Goal: Information Seeking & Learning: Check status

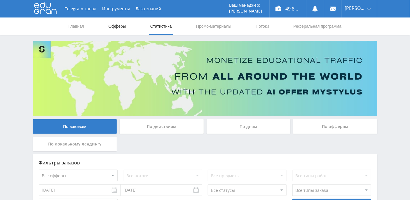
click at [118, 27] on link "Офферы" at bounding box center [117, 25] width 19 height 17
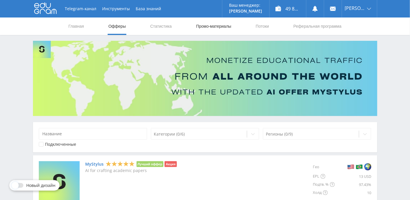
click at [210, 25] on link "Промо-материалы" at bounding box center [213, 25] width 36 height 17
select select "376"
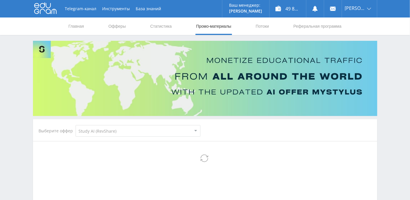
select select "376"
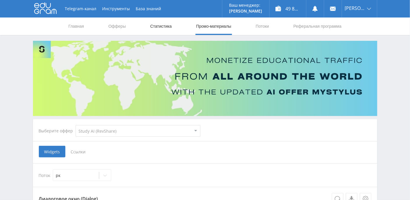
click at [162, 28] on link "Статистика" at bounding box center [161, 25] width 23 height 17
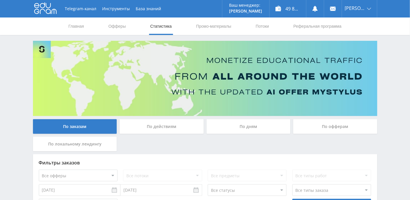
click at [251, 127] on div "По дням" at bounding box center [248, 126] width 84 height 15
click at [0, 0] on input "По дням" at bounding box center [0, 0] width 0 height 0
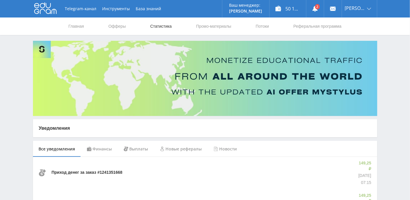
click at [167, 27] on link "Статистика" at bounding box center [161, 25] width 23 height 17
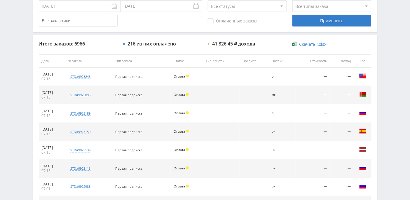
scroll to position [287, 0]
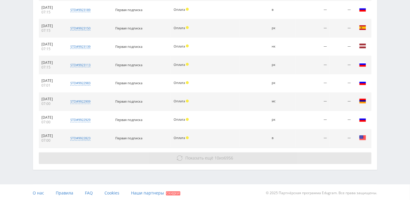
click at [190, 159] on button "Показать ещё 10 из 6956" at bounding box center [205, 158] width 332 height 12
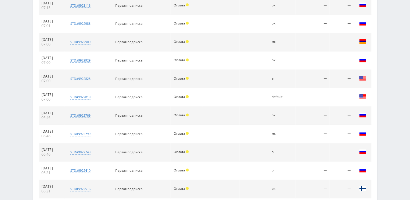
scroll to position [403, 0]
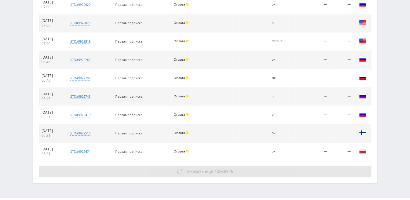
click at [204, 169] on span "Показать ещё" at bounding box center [199, 172] width 28 height 6
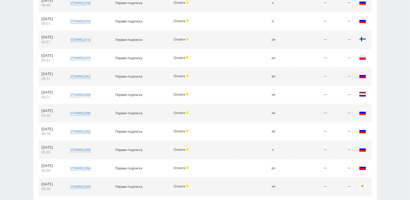
scroll to position [579, 0]
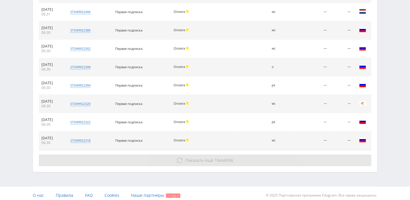
click at [200, 157] on span "Показать ещё" at bounding box center [199, 160] width 28 height 6
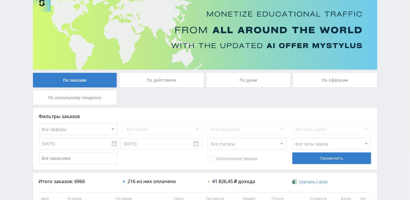
scroll to position [0, 0]
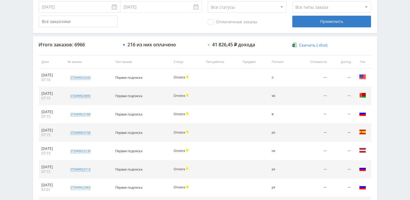
scroll to position [146, 0]
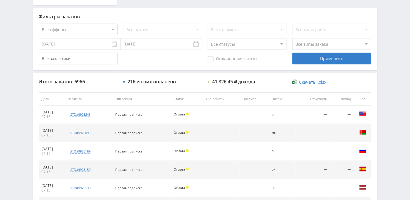
click at [283, 47] on select "Все статусы В аукционе В работе На гарантии Завершен Возврат Черновик" at bounding box center [247, 44] width 79 height 12
select select "3"
click at [208, 38] on select "Все статусы В аукционе В работе На гарантии Завершен Возврат Черновик" at bounding box center [247, 44] width 79 height 12
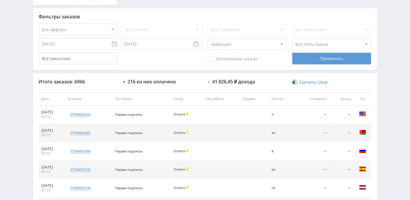
click at [324, 61] on div "Применить" at bounding box center [331, 59] width 79 height 12
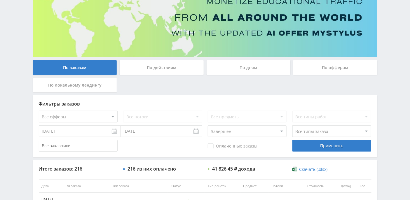
scroll to position [78, 0]
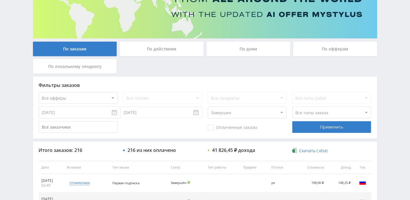
click at [115, 114] on input "[DATE]" at bounding box center [80, 113] width 82 height 12
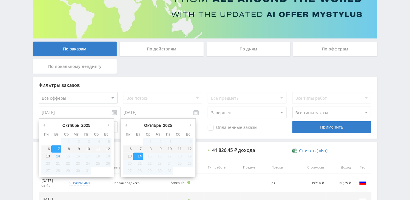
click at [141, 113] on input "[DATE]" at bounding box center [161, 113] width 82 height 12
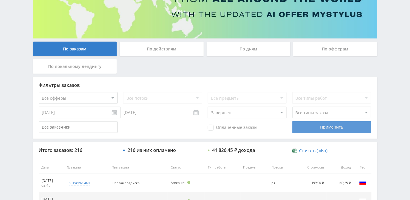
click at [333, 127] on div "Применить" at bounding box center [331, 127] width 79 height 12
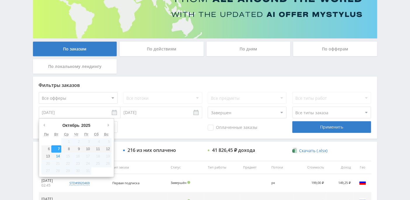
click at [113, 115] on input "[DATE]" at bounding box center [80, 113] width 82 height 12
type input "[DATE]"
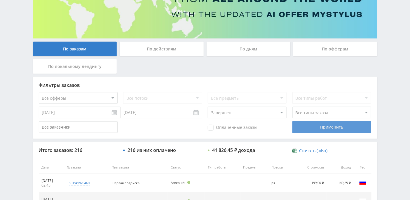
click at [306, 129] on div "Применить" at bounding box center [331, 127] width 79 height 12
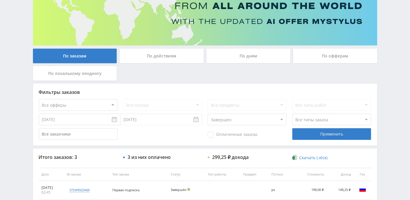
scroll to position [118, 0]
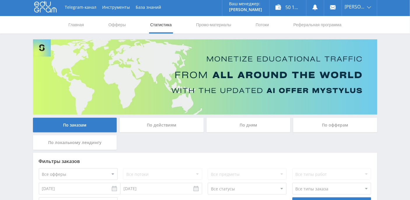
scroll to position [117, 0]
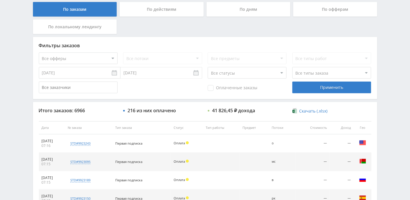
click at [282, 75] on select "Все статусы В аукционе В работе На гарантии Завершен Возврат Черновик" at bounding box center [247, 73] width 79 height 12
select select "3"
click at [208, 67] on select "Все статусы В аукционе В работе На гарантии Завершен Возврат Черновик" at bounding box center [247, 73] width 79 height 12
click at [321, 87] on div "Применить" at bounding box center [331, 88] width 79 height 12
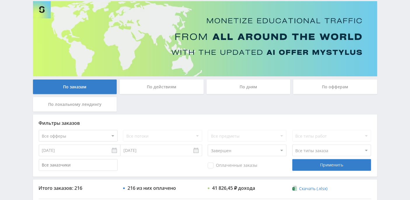
scroll to position [0, 0]
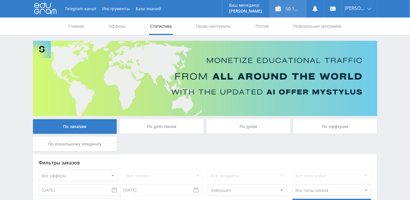
click at [300, 8] on div "50 173,01 ₽" at bounding box center [287, 8] width 36 height 17
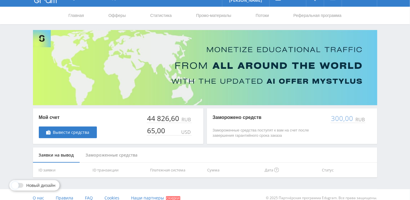
scroll to position [17, 0]
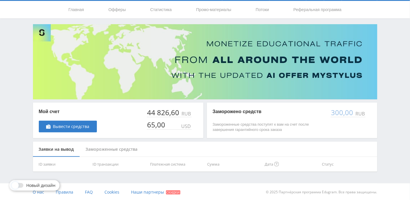
click at [116, 148] on div "Замороженные средства" at bounding box center [112, 149] width 64 height 15
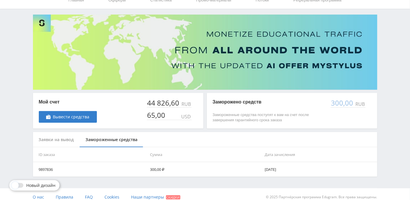
scroll to position [31, 0]
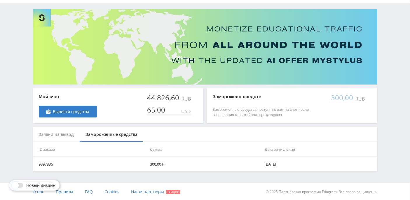
click at [61, 134] on div "Заявки на вывод" at bounding box center [56, 134] width 47 height 15
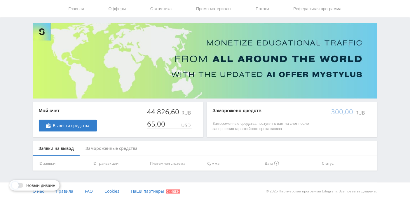
scroll to position [17, 0]
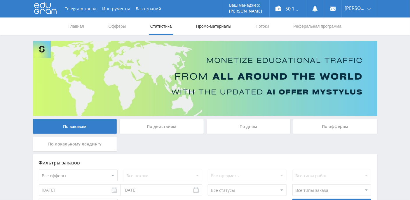
click at [206, 30] on link "Промо-материалы" at bounding box center [213, 25] width 36 height 17
select select "376"
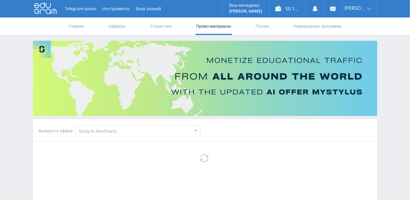
select select "376"
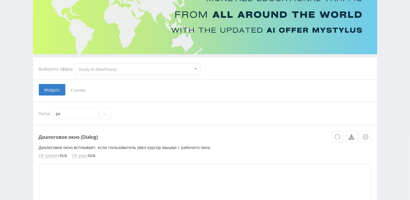
scroll to position [78, 0]
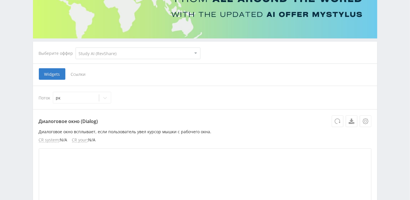
click at [78, 74] on span "Ссылки" at bounding box center [78, 74] width 26 height 12
click at [0, 0] on input "Ссылки" at bounding box center [0, 0] width 0 height 0
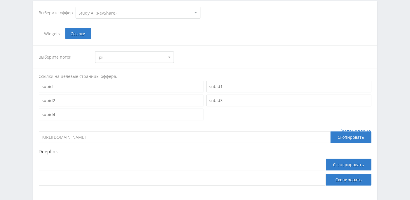
scroll to position [150, 0]
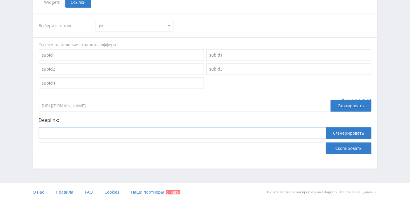
click at [76, 133] on input at bounding box center [182, 133] width 287 height 12
paste input "https://study24.ai/chat/referat_plus_bot"
type input "https://study24.ai/chat/referat_plus_bot"
click at [337, 134] on button "Сгенерировать" at bounding box center [348, 133] width 45 height 12
click at [352, 149] on button "Скопировать" at bounding box center [348, 149] width 45 height 12
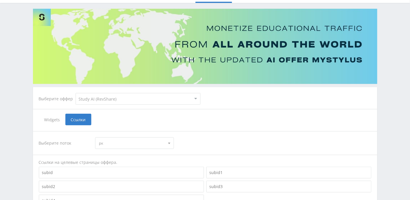
scroll to position [39, 0]
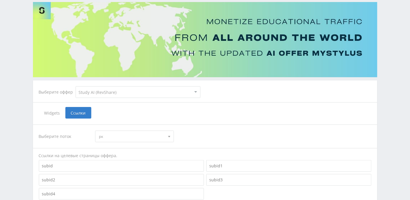
click at [195, 89] on select "MyStylus MyStylus - Revshare Кэмп Studybay Автор24 Studybay [GEOGRAPHIC_DATA] S…" at bounding box center [138, 92] width 125 height 12
select select "340"
click at [76, 86] on select "MyStylus MyStylus - Revshare Кэмп Studybay Автор24 Studybay [GEOGRAPHIC_DATA] S…" at bounding box center [138, 92] width 125 height 12
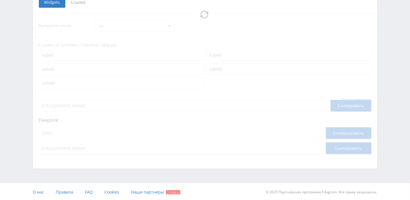
select select "340"
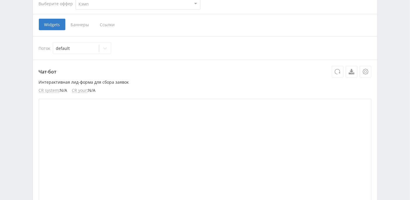
scroll to position [99, 0]
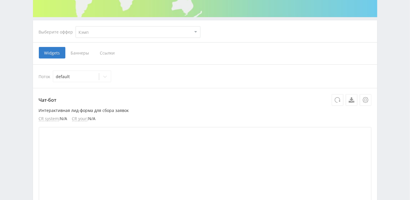
click at [103, 53] on span "Ссылки" at bounding box center [107, 53] width 26 height 12
click at [0, 0] on input "Ссылки" at bounding box center [0, 0] width 0 height 0
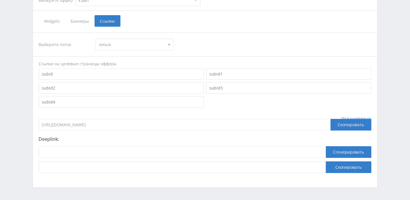
scroll to position [138, 0]
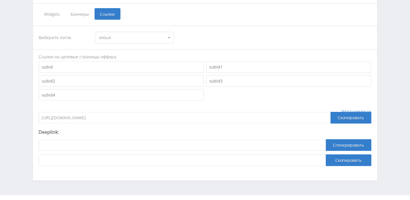
drag, startPoint x: 121, startPoint y: 117, endPoint x: 41, endPoint y: 116, distance: 80.2
click at [41, 116] on input "[URL][DOMAIN_NAME]" at bounding box center [185, 118] width 292 height 12
click at [86, 147] on input at bounding box center [182, 145] width 287 height 12
paste input "https://kampus.ai/"
type input "https://kampus.ai/"
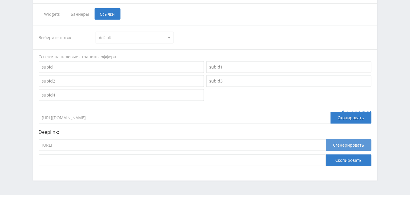
click at [355, 144] on button "Сгенерировать" at bounding box center [348, 145] width 45 height 12
drag, startPoint x: 211, startPoint y: 158, endPoint x: 29, endPoint y: 155, distance: 182.2
click at [29, 155] on div "Telegram-канал Инструменты База знаний Ваш менеджер: Alex Alex Online @edugram_…" at bounding box center [205, 37] width 410 height 350
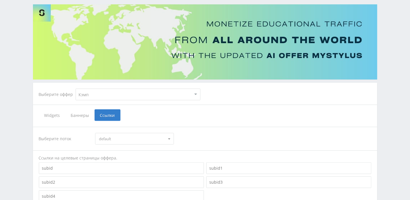
scroll to position [0, 0]
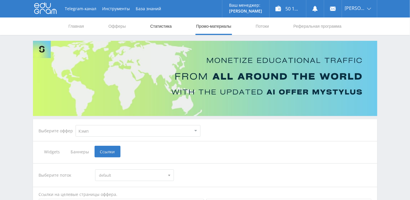
click at [156, 28] on link "Статистика" at bounding box center [161, 25] width 23 height 17
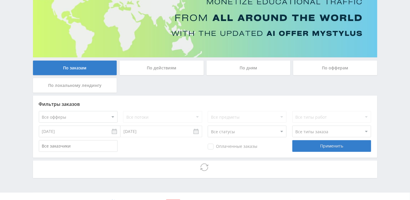
scroll to position [69, 0]
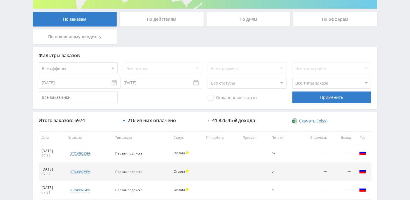
click at [254, 20] on div "По дням" at bounding box center [248, 19] width 84 height 15
click at [0, 0] on input "По дням" at bounding box center [0, 0] width 0 height 0
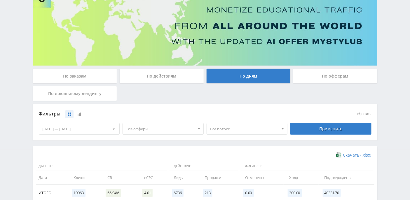
scroll to position [0, 0]
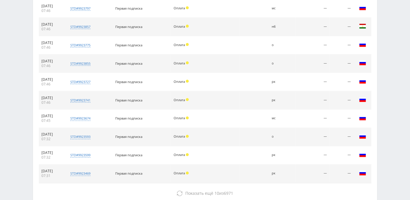
scroll to position [259, 0]
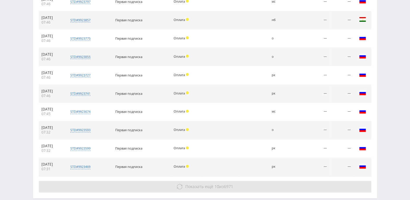
click at [189, 184] on span "Показать ещё" at bounding box center [199, 187] width 28 height 6
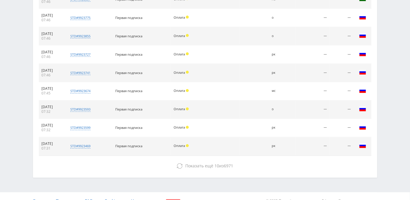
scroll to position [287, 0]
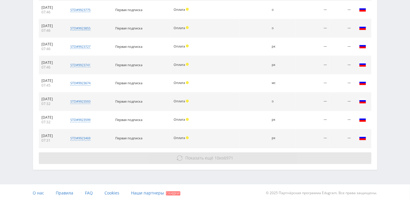
click at [182, 158] on button "Показать ещё 10 из 6971" at bounding box center [205, 158] width 332 height 12
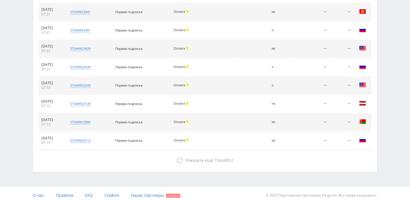
scroll to position [451, 0]
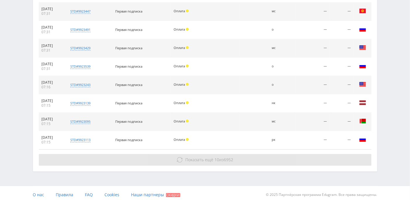
click at [189, 157] on span "Показать ещё" at bounding box center [199, 160] width 28 height 6
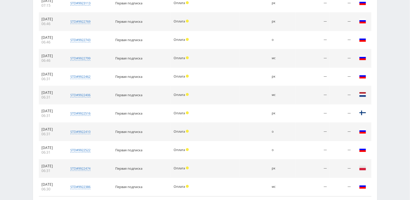
scroll to position [634, 0]
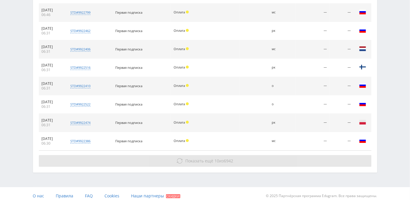
click at [191, 160] on button "Показать ещё 10 из 6942" at bounding box center [205, 161] width 332 height 12
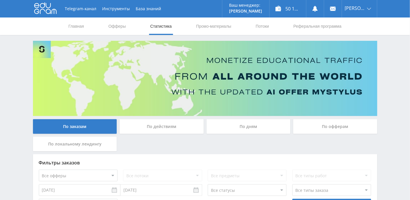
scroll to position [115, 0]
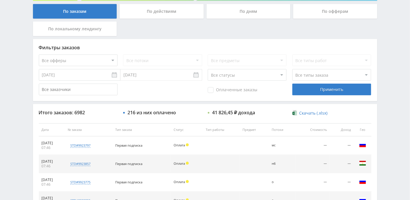
click at [281, 76] on select "Все статусы В аукционе В работе На гарантии Завершен Возврат Черновик" at bounding box center [247, 75] width 79 height 12
select select "3"
click at [208, 69] on select "Все статусы В аукционе В работе На гарантии Завершен Возврат Черновик" at bounding box center [247, 75] width 79 height 12
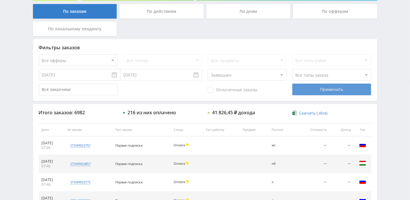
click at [319, 91] on div "Применить" at bounding box center [331, 90] width 79 height 12
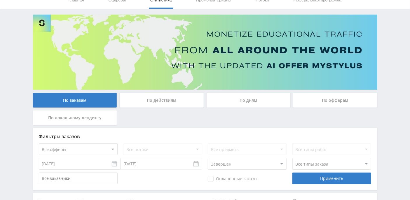
scroll to position [0, 0]
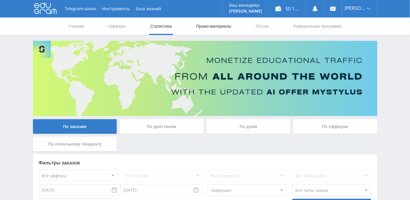
click at [217, 26] on link "Промо-материалы" at bounding box center [213, 25] width 36 height 17
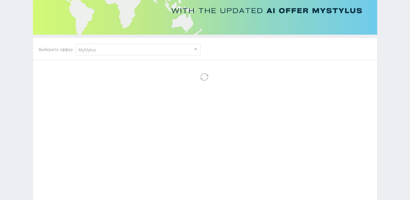
scroll to position [114, 0]
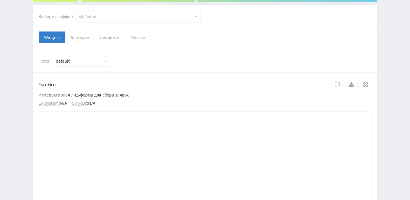
click at [120, 20] on select "MyStylus MyStylus - Revshare Кэмп Studybay Автор24 Studybay Brazil Study AI (Re…" at bounding box center [138, 17] width 125 height 12
select select "376"
click at [76, 11] on select "MyStylus MyStylus - Revshare Кэмп Studybay Автор24 Studybay Brazil Study AI (Re…" at bounding box center [138, 17] width 125 height 12
click at [136, 39] on span "Ссылки" at bounding box center [138, 37] width 26 height 12
click at [0, 0] on input "Ссылки" at bounding box center [0, 0] width 0 height 0
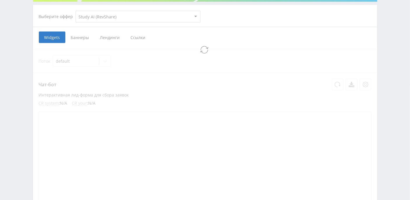
select select "376"
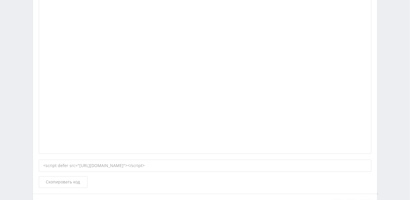
scroll to position [110, 0]
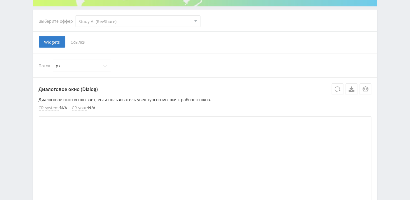
click at [79, 43] on span "Ссылки" at bounding box center [78, 42] width 26 height 12
click at [0, 0] on input "Ссылки" at bounding box center [0, 0] width 0 height 0
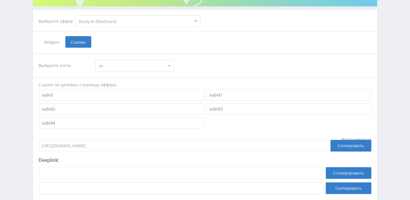
click at [171, 66] on div at bounding box center [169, 65] width 9 height 11
click at [141, 90] on button "мс" at bounding box center [134, 93] width 78 height 8
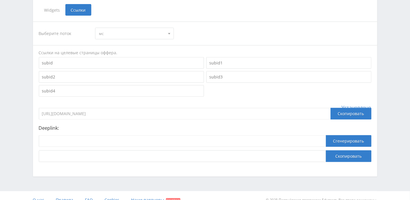
scroll to position [149, 0]
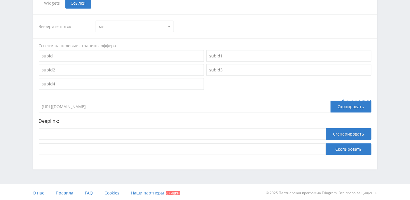
drag, startPoint x: 133, startPoint y: 106, endPoint x: 22, endPoint y: 110, distance: 110.9
click at [22, 110] on div "Telegram-канал Инструменты База знаний Ваш менеджер: Alex Alex Online @edugram_…" at bounding box center [205, 26] width 410 height 350
click at [138, 104] on input "https://eduforms.org/?rid=e6b3bd35071ccc51" at bounding box center [185, 107] width 292 height 12
click at [99, 132] on input at bounding box center [182, 134] width 287 height 12
paste input "https://eduforms.org/?rid=e6b3bd35071ccc51"
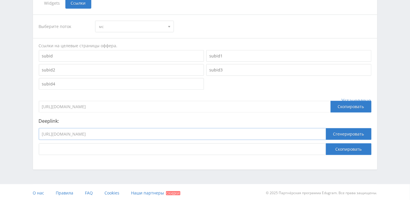
drag, startPoint x: 144, startPoint y: 134, endPoint x: 29, endPoint y: 128, distance: 114.5
click at [29, 128] on div "Telegram-канал Инструменты База знаний Ваш менеджер: Alex Alex Online @edugram_…" at bounding box center [205, 26] width 410 height 350
paste input "study24.ai/matricza-sudby/"
type input "https://study24.ai/matricza-sudby/"
click at [346, 132] on button "Сгенерировать" at bounding box center [348, 134] width 45 height 12
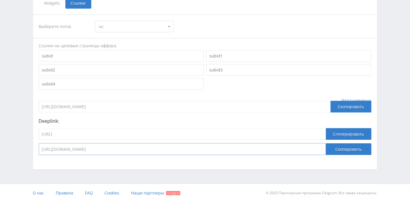
drag, startPoint x: 250, startPoint y: 148, endPoint x: 33, endPoint y: 147, distance: 216.9
click at [33, 147] on div "Выберите поток мс рк нк мс кмле о нб в ik кm default Ссылки на целевые страницы…" at bounding box center [205, 85] width 344 height 152
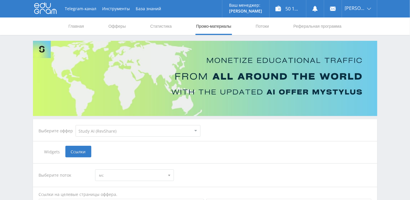
click at [216, 27] on link "Промо-материалы" at bounding box center [213, 25] width 36 height 17
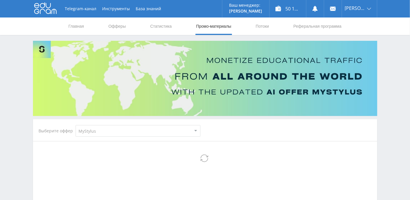
click at [251, 25] on nav "Главная Офферы Статистика Промо-материалы Потоки Реферальная программа" at bounding box center [205, 25] width 274 height 17
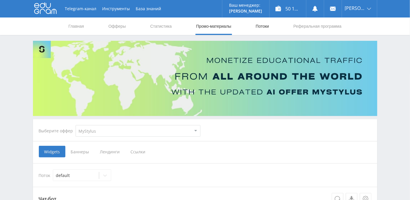
click at [261, 26] on link "Потоки" at bounding box center [262, 25] width 15 height 17
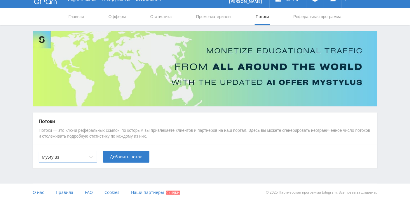
scroll to position [10, 0]
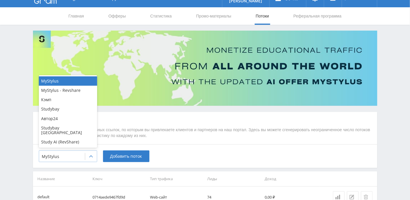
click at [92, 156] on icon at bounding box center [91, 156] width 5 height 5
click at [74, 143] on div "Study AI (RevShare)" at bounding box center [68, 141] width 58 height 9
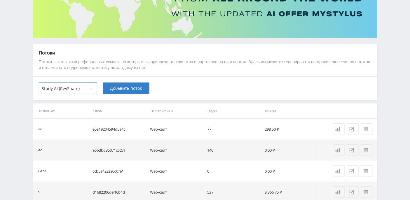
scroll to position [85, 0]
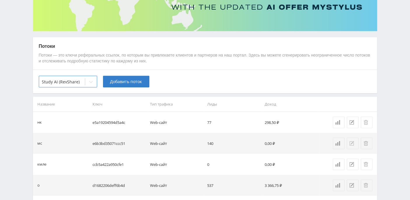
click at [353, 143] on icon at bounding box center [351, 143] width 5 height 5
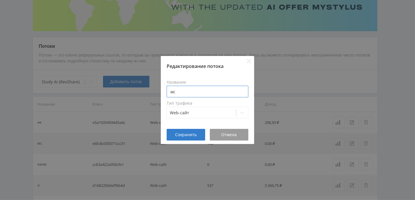
click at [183, 93] on input "мс" at bounding box center [207, 92] width 82 height 12
click at [190, 132] on span "Сохранить" at bounding box center [186, 134] width 22 height 5
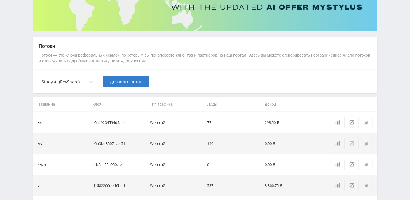
click at [351, 143] on icon at bounding box center [351, 143] width 5 height 5
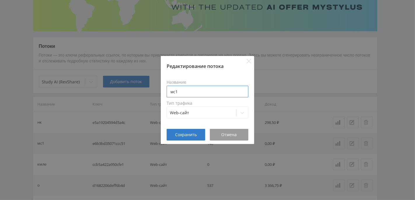
click at [187, 94] on input "мс1" at bounding box center [207, 92] width 82 height 12
type input "мс"
click at [172, 140] on button "Сохранить" at bounding box center [185, 135] width 38 height 12
click at [180, 135] on span "Сохранить" at bounding box center [186, 134] width 22 height 5
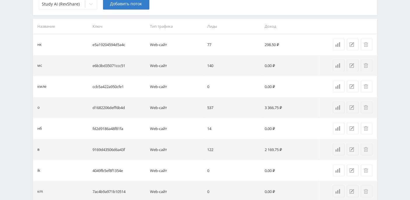
scroll to position [201, 0]
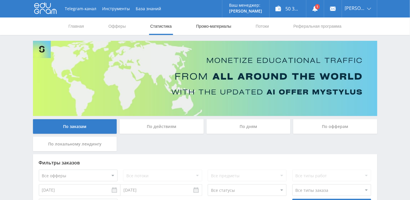
click at [215, 25] on link "Промо-материалы" at bounding box center [213, 25] width 36 height 17
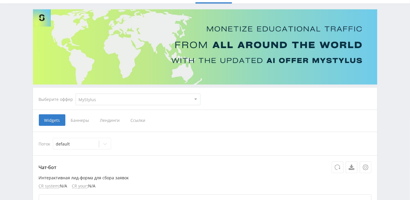
scroll to position [39, 0]
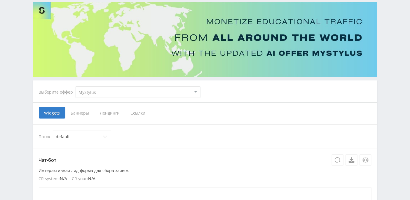
click at [195, 93] on select "MyStylus MyStylus - Revshare Кэмп Studybay Автор24 Studybay Brazil Study AI (Re…" at bounding box center [138, 92] width 125 height 12
select select "340"
click at [76, 86] on select "MyStylus MyStylus - Revshare Кэмп Studybay Автор24 Studybay Brazil Study AI (Re…" at bounding box center [138, 92] width 125 height 12
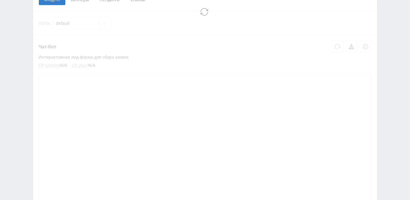
select select "340"
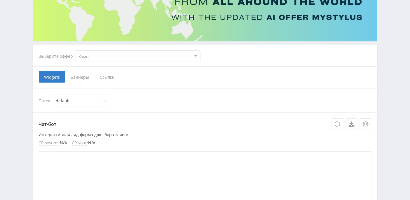
click at [108, 75] on span "Ссылки" at bounding box center [107, 77] width 26 height 12
click at [0, 0] on input "Ссылки" at bounding box center [0, 0] width 0 height 0
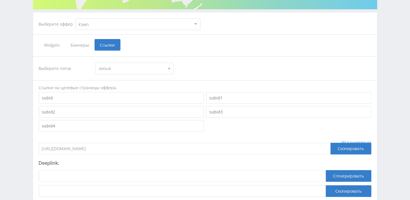
scroll to position [113, 0]
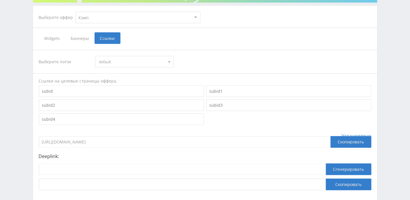
click at [171, 63] on div at bounding box center [169, 61] width 9 height 11
click at [231, 57] on div "Выберите поток default default" at bounding box center [205, 62] width 332 height 12
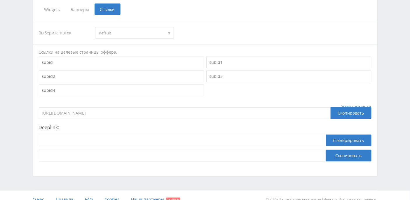
scroll to position [150, 0]
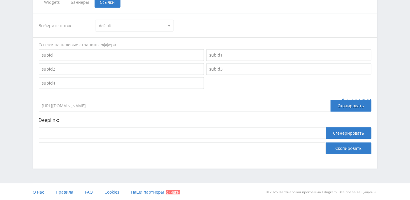
click at [122, 122] on div "Deeplink: Сгенерировать Скопировать" at bounding box center [205, 135] width 332 height 37
click at [118, 130] on input at bounding box center [182, 133] width 287 height 12
paste input "https://kampus.ai/gpt-bot/neiroset-dlia-napisaniia-referata/"
type input "https://kampus.ai/gpt-bot/neiroset-dlia-napisaniia-referata/"
click at [351, 133] on button "Сгенерировать" at bounding box center [348, 133] width 45 height 12
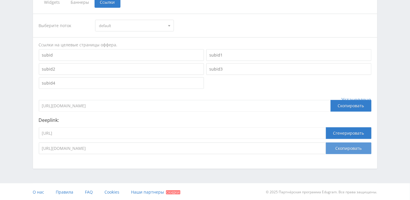
click at [343, 149] on button "Скопировать" at bounding box center [348, 149] width 45 height 12
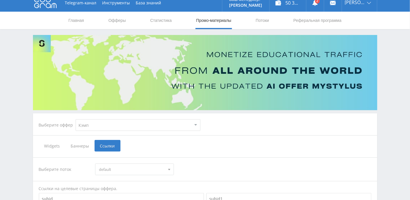
scroll to position [0, 0]
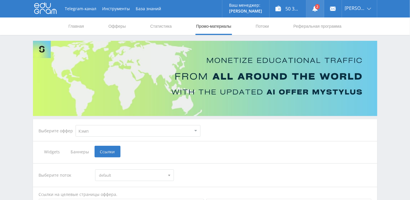
click at [317, 7] on use at bounding box center [314, 9] width 5 height 6
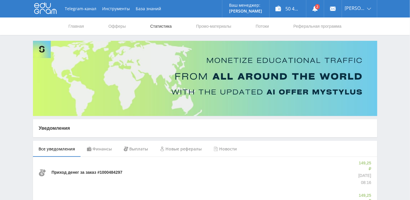
click at [158, 25] on link "Статистика" at bounding box center [161, 25] width 23 height 17
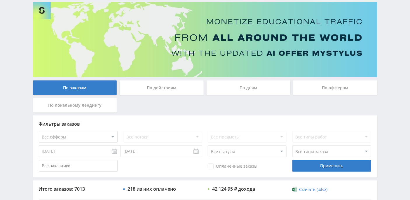
scroll to position [157, 0]
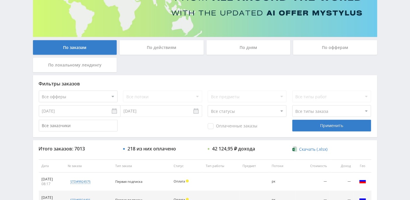
click at [252, 50] on div "По дням" at bounding box center [248, 47] width 84 height 15
click at [0, 0] on input "По дням" at bounding box center [0, 0] width 0 height 0
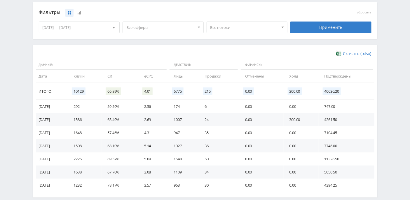
scroll to position [181, 0]
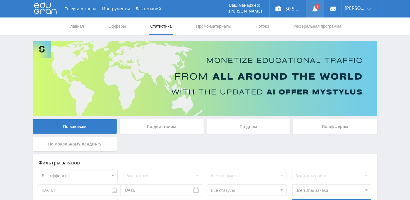
click at [324, 9] on link at bounding box center [314, 8] width 17 height 17
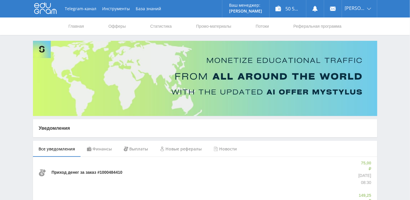
click at [175, 24] on nav "Главная Офферы Статистика Промо-материалы Потоки Реферальная программа" at bounding box center [205, 25] width 274 height 17
click at [170, 26] on link "Статистика" at bounding box center [161, 25] width 23 height 17
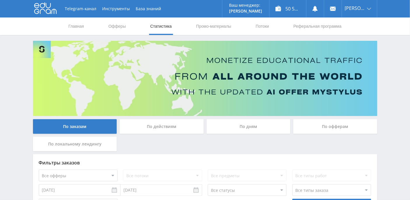
click at [230, 129] on div "По дням" at bounding box center [248, 126] width 84 height 15
click at [0, 0] on input "По дням" at bounding box center [0, 0] width 0 height 0
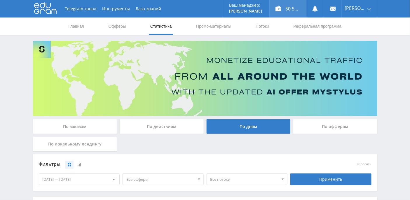
click at [299, 12] on div "50 546,51 ₽" at bounding box center [287, 8] width 36 height 17
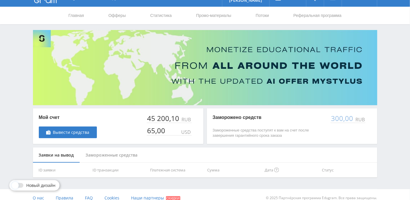
scroll to position [17, 0]
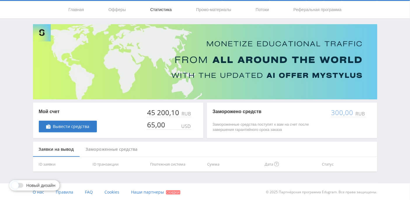
click at [171, 10] on link "Статистика" at bounding box center [161, 9] width 23 height 17
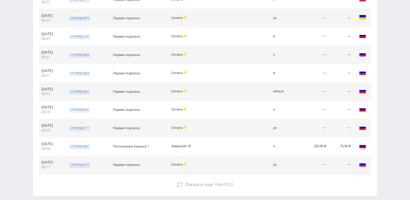
scroll to position [287, 0]
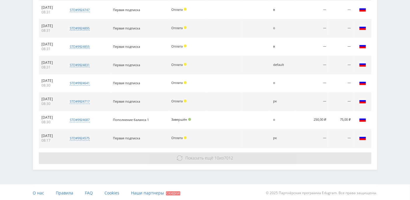
click at [203, 159] on span "Показать ещё" at bounding box center [199, 158] width 28 height 6
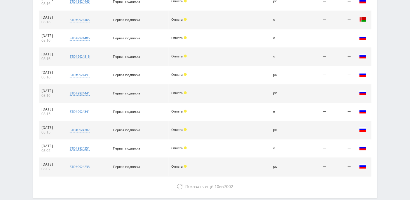
scroll to position [470, 0]
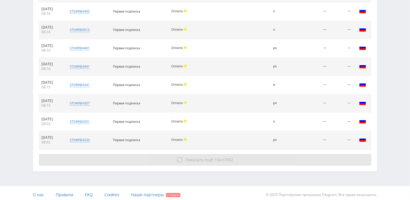
click at [215, 157] on span "10" at bounding box center [216, 160] width 5 height 6
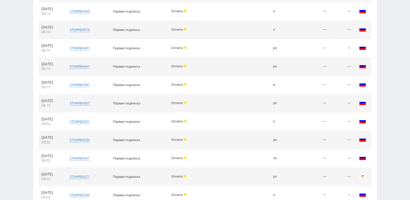
scroll to position [616, 0]
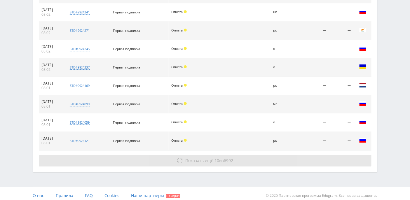
click at [210, 158] on span "Показать ещё" at bounding box center [199, 161] width 28 height 6
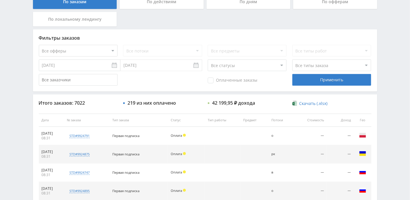
scroll to position [0, 0]
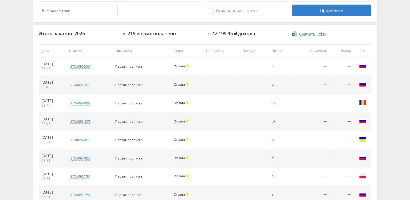
scroll to position [287, 0]
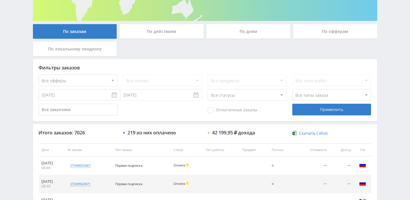
click at [246, 33] on div "По дням" at bounding box center [248, 31] width 84 height 15
click at [0, 0] on input "По дням" at bounding box center [0, 0] width 0 height 0
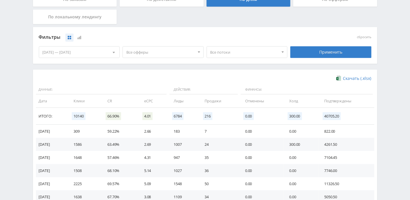
scroll to position [134, 0]
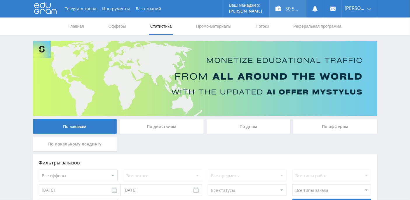
click at [299, 10] on div "50 546,51 ₽" at bounding box center [287, 8] width 36 height 17
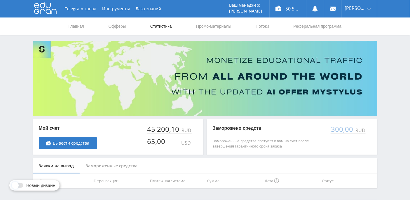
click at [169, 25] on link "Статистика" at bounding box center [161, 25] width 23 height 17
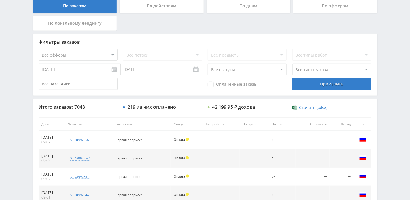
scroll to position [146, 0]
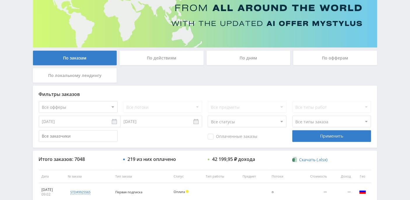
click at [245, 55] on div "По дням" at bounding box center [248, 58] width 84 height 15
click at [0, 0] on input "По дням" at bounding box center [0, 0] width 0 height 0
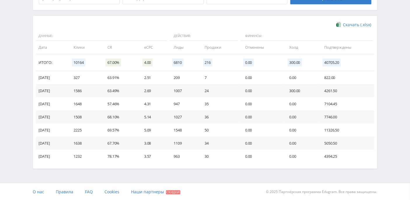
scroll to position [0, 0]
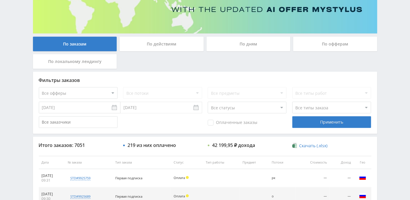
scroll to position [118, 0]
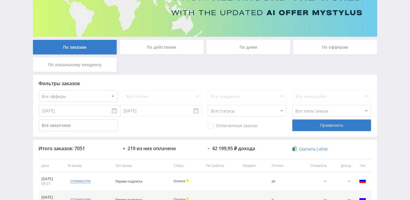
click at [249, 47] on div "По дням" at bounding box center [248, 47] width 84 height 15
click at [0, 0] on input "По дням" at bounding box center [0, 0] width 0 height 0
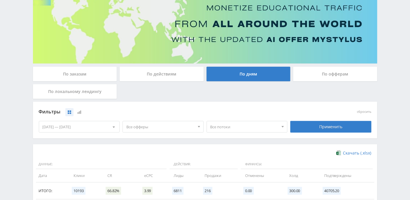
scroll to position [0, 0]
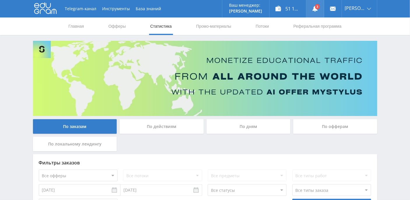
click at [323, 7] on link at bounding box center [314, 8] width 17 height 17
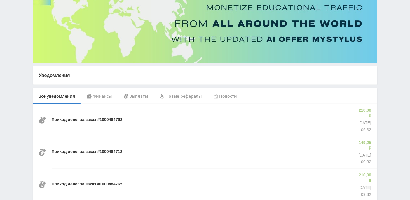
scroll to position [78, 0]
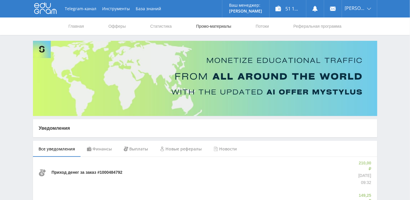
click at [210, 24] on link "Промо-материалы" at bounding box center [213, 25] width 36 height 17
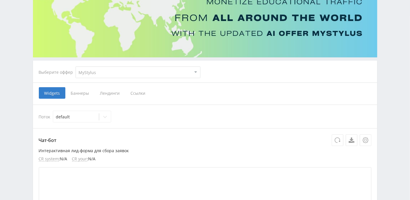
scroll to position [78, 0]
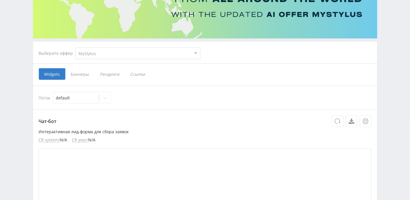
click at [112, 51] on select "MyStylus MyStylus - Revshare Кэмп Studybay Автор24 Studybay [GEOGRAPHIC_DATA] S…" at bounding box center [138, 54] width 125 height 12
select select "376"
click at [76, 48] on select "MyStylus MyStylus - Revshare Кэмп Studybay Автор24 Studybay [GEOGRAPHIC_DATA] S…" at bounding box center [138, 54] width 125 height 12
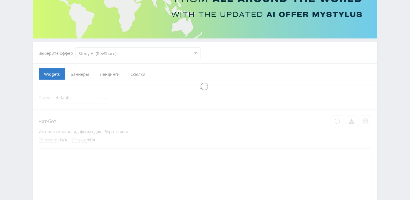
select select "376"
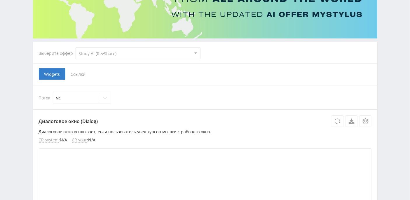
click at [79, 75] on span "Ссылки" at bounding box center [78, 74] width 26 height 12
click at [0, 0] on input "Ссылки" at bounding box center [0, 0] width 0 height 0
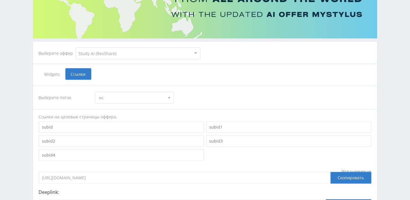
scroll to position [150, 0]
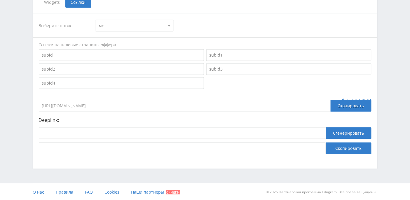
drag, startPoint x: 108, startPoint y: 105, endPoint x: 39, endPoint y: 105, distance: 68.5
click at [39, 105] on input "[URL][DOMAIN_NAME]" at bounding box center [185, 106] width 292 height 12
click at [146, 102] on input "[URL][DOMAIN_NAME]" at bounding box center [185, 106] width 292 height 12
click at [151, 94] on div "Выберите поток мс мс рк нк [GEOGRAPHIC_DATA] о нб в ik кm default Ссылки на цел…" at bounding box center [205, 84] width 332 height 141
click at [124, 131] on input at bounding box center [182, 133] width 287 height 12
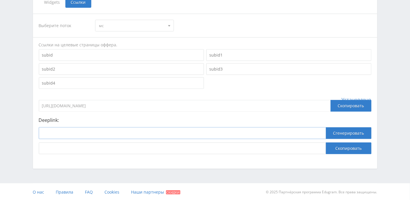
click at [112, 134] on input at bounding box center [182, 133] width 287 height 12
paste input "[URL]"
type input "[URL]"
click at [346, 132] on button "Сгенерировать" at bounding box center [348, 133] width 45 height 12
drag, startPoint x: 266, startPoint y: 147, endPoint x: 37, endPoint y: 148, distance: 229.2
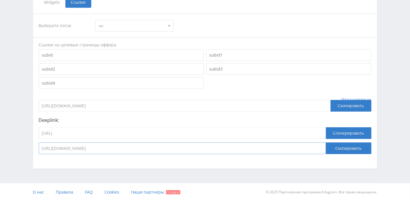
click at [37, 148] on div "Выберите поток мс мс рк нк [GEOGRAPHIC_DATA] о нб в ik кm default Ссылки на цел…" at bounding box center [205, 84] width 344 height 152
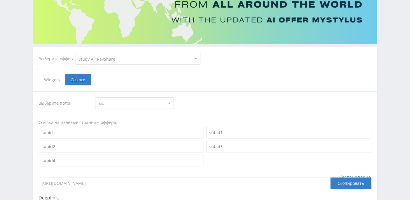
scroll to position [72, 0]
click at [159, 62] on select "MyStylus MyStylus - Revshare Кэмп Studybay Автор24 Studybay [GEOGRAPHIC_DATA] S…" at bounding box center [138, 59] width 125 height 12
select select "340"
click at [76, 53] on select "MyStylus MyStylus - Revshare Кэмп Studybay Автор24 Studybay [GEOGRAPHIC_DATA] S…" at bounding box center [138, 59] width 125 height 12
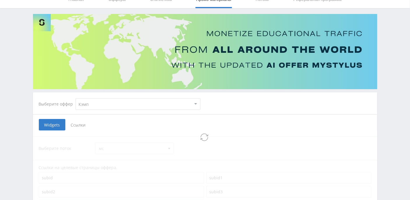
select select "340"
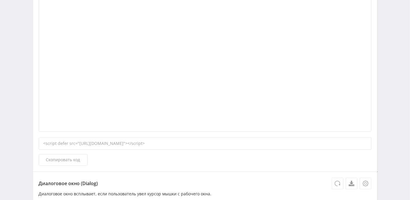
scroll to position [150, 0]
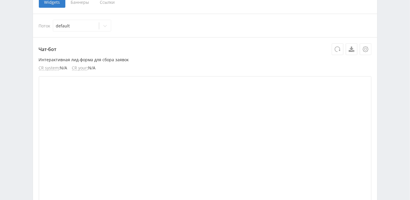
click at [106, 5] on span "Ссылки" at bounding box center [107, 2] width 26 height 12
click at [0, 0] on input "Ссылки" at bounding box center [0, 0] width 0 height 0
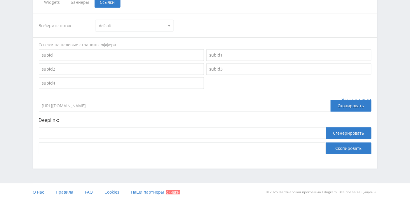
scroll to position [150, 0]
click at [105, 132] on input at bounding box center [182, 133] width 287 height 12
drag, startPoint x: 122, startPoint y: 107, endPoint x: 29, endPoint y: 107, distance: 93.0
click at [29, 107] on div "Telegram-канал Инструменты База знаний Ваш менеджер: [PERSON_NAME] Online @edug…" at bounding box center [205, 25] width 410 height 350
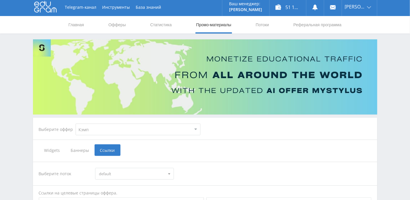
scroll to position [0, 0]
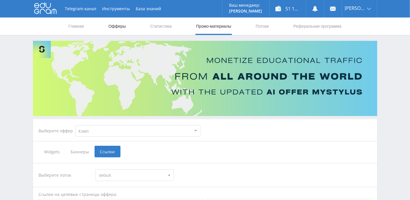
click at [110, 28] on link "Офферы" at bounding box center [117, 25] width 19 height 17
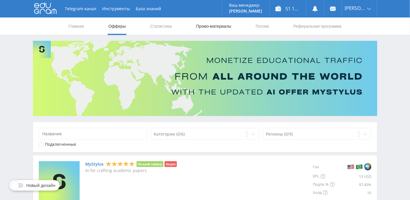
click at [213, 23] on link "Промо-материалы" at bounding box center [213, 25] width 36 height 17
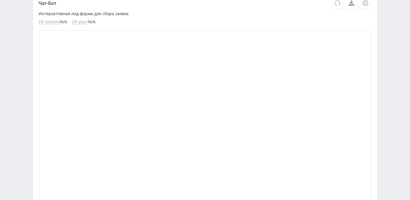
scroll to position [0, 0]
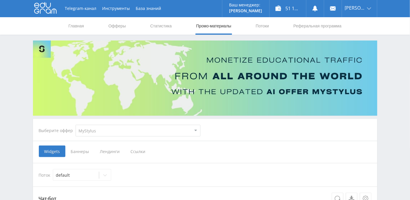
click at [139, 130] on select "MyStylus MyStylus - Revshare Кэмп Studybay Автор24 Studybay [GEOGRAPHIC_DATA] S…" at bounding box center [138, 131] width 125 height 12
select select "340"
click at [76, 125] on select "MyStylus MyStylus - Revshare Кэмп Studybay Автор24 Studybay [GEOGRAPHIC_DATA] S…" at bounding box center [138, 131] width 125 height 12
select select "340"
click at [108, 150] on span "Ссылки" at bounding box center [107, 151] width 26 height 12
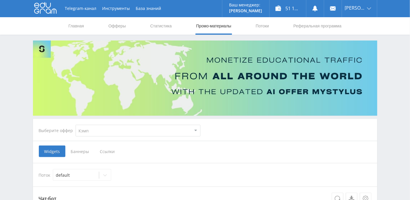
click at [0, 0] on input "Ссылки" at bounding box center [0, 0] width 0 height 0
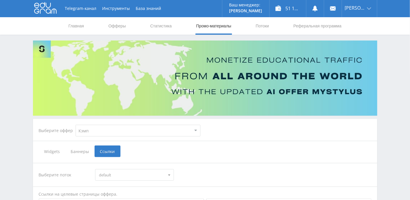
scroll to position [150, 0]
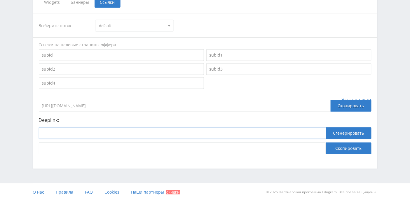
click at [86, 133] on input at bounding box center [182, 133] width 287 height 12
paste input "[URL]"
type input "[URL]"
click at [356, 132] on button "Сгенерировать" at bounding box center [348, 133] width 45 height 12
drag, startPoint x: 303, startPoint y: 148, endPoint x: 17, endPoint y: 142, distance: 285.5
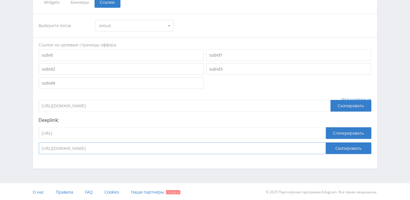
click at [17, 142] on div "Telegram-канал Инструменты База знаний Ваш менеджер: [PERSON_NAME] Online @edug…" at bounding box center [205, 25] width 410 height 350
click at [348, 147] on button "Скопировать" at bounding box center [348, 149] width 45 height 12
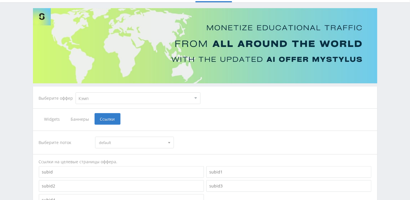
scroll to position [0, 0]
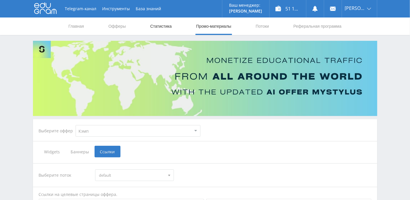
click at [168, 25] on link "Статистика" at bounding box center [161, 25] width 23 height 17
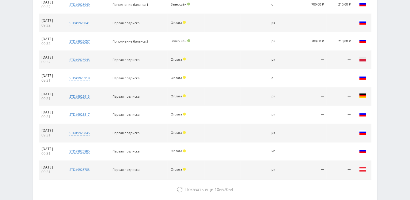
scroll to position [263, 0]
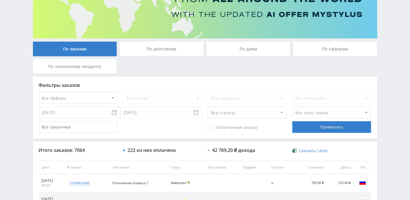
click at [238, 52] on div "По дням" at bounding box center [248, 49] width 84 height 15
click at [0, 0] on input "По дням" at bounding box center [0, 0] width 0 height 0
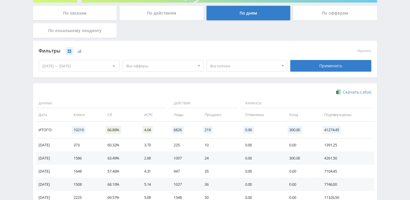
scroll to position [117, 0]
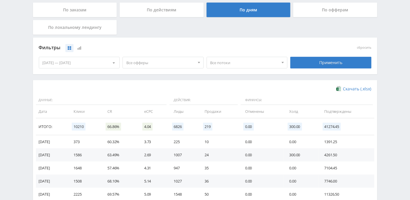
click at [323, 10] on div "По офферам" at bounding box center [335, 10] width 84 height 15
click at [0, 0] on input "По офферам" at bounding box center [0, 0] width 0 height 0
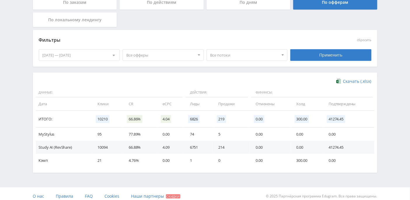
scroll to position [128, 0]
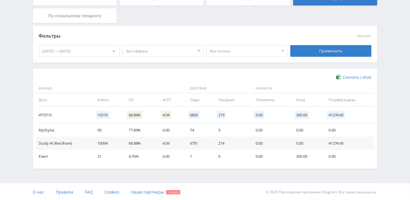
click at [55, 142] on td "Study AI (RevShare)" at bounding box center [64, 143] width 56 height 13
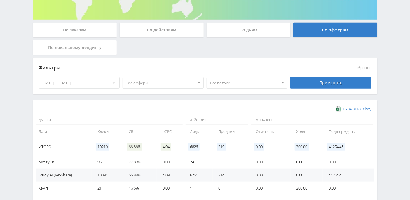
scroll to position [90, 0]
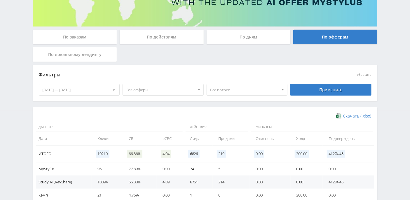
click at [258, 91] on span "Все потоки" at bounding box center [244, 89] width 68 height 11
click at [232, 139] on button "кm" at bounding box center [247, 142] width 80 height 8
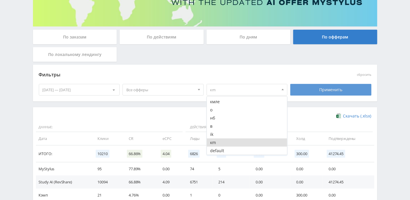
click at [330, 92] on div "Применить" at bounding box center [330, 90] width 81 height 12
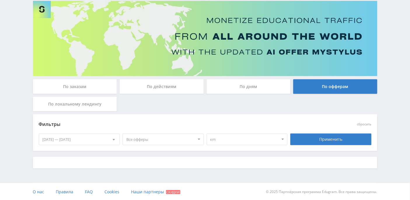
scroll to position [90, 0]
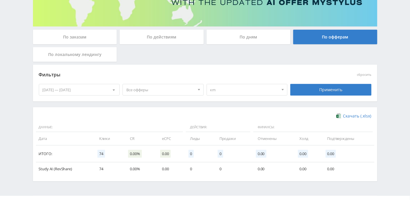
click at [222, 91] on span "кm" at bounding box center [244, 89] width 68 height 11
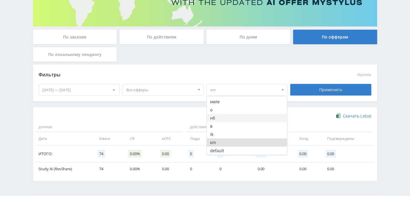
click at [218, 119] on button "нб" at bounding box center [247, 118] width 80 height 8
click at [235, 100] on button "кмле" at bounding box center [247, 102] width 80 height 8
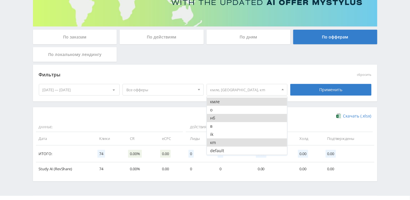
click at [224, 117] on button "нб" at bounding box center [247, 118] width 80 height 8
click at [223, 141] on button "кm" at bounding box center [247, 142] width 80 height 8
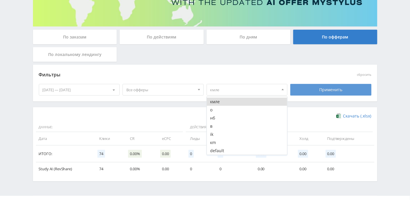
click at [317, 89] on div "Применить" at bounding box center [330, 90] width 81 height 12
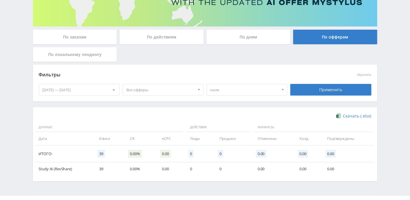
click at [229, 89] on span "кмле" at bounding box center [244, 89] width 68 height 11
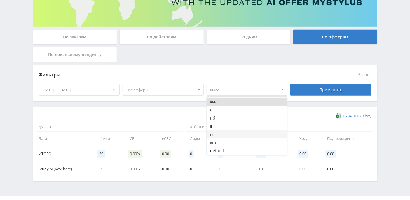
click at [224, 134] on button "ik" at bounding box center [247, 134] width 80 height 8
drag, startPoint x: 227, startPoint y: 101, endPoint x: 241, endPoint y: 98, distance: 13.6
click at [227, 101] on button "кмле" at bounding box center [247, 102] width 80 height 8
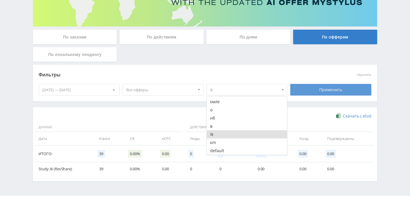
click at [312, 91] on div "Применить" at bounding box center [330, 90] width 81 height 12
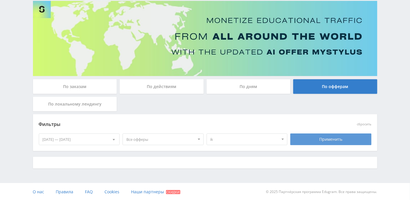
scroll to position [45, 0]
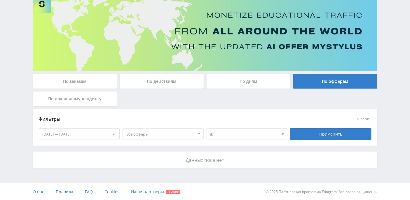
click at [259, 133] on span "ik" at bounding box center [244, 134] width 68 height 11
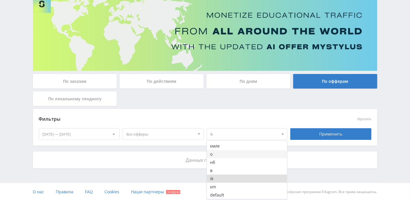
click at [231, 156] on button "о" at bounding box center [247, 154] width 80 height 8
click at [222, 179] on button "ik" at bounding box center [247, 179] width 80 height 8
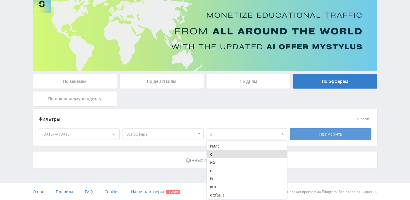
click at [327, 134] on div "Применить" at bounding box center [330, 134] width 81 height 12
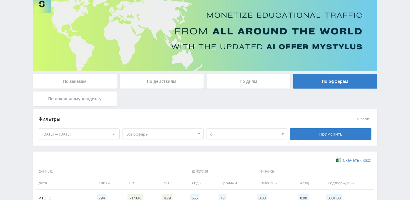
scroll to position [102, 0]
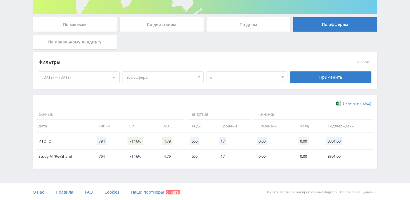
click at [279, 78] on div at bounding box center [282, 77] width 9 height 11
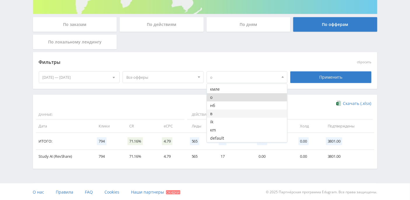
click at [224, 112] on button "в" at bounding box center [247, 114] width 80 height 8
click at [226, 97] on button "о" at bounding box center [247, 97] width 80 height 8
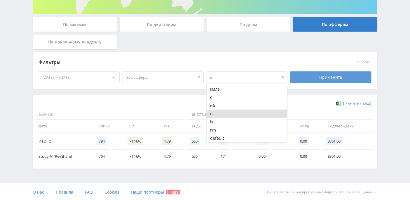
click at [316, 79] on div "Применить" at bounding box center [330, 77] width 81 height 12
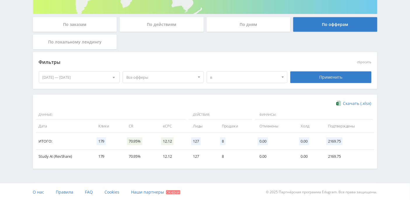
click at [280, 79] on div at bounding box center [282, 77] width 9 height 11
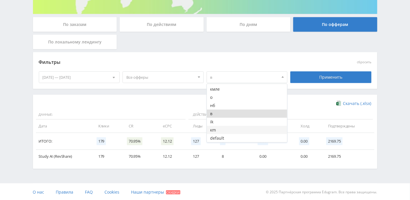
click at [244, 127] on button "кm" at bounding box center [247, 130] width 80 height 8
click at [234, 114] on button "в" at bounding box center [247, 114] width 80 height 8
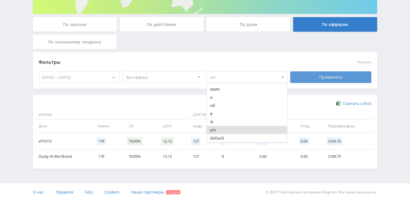
click at [318, 78] on div "Применить" at bounding box center [330, 77] width 81 height 12
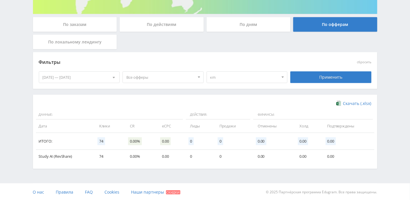
click at [76, 76] on div "08.10.2025 — 14.10.2025" at bounding box center [79, 77] width 80 height 11
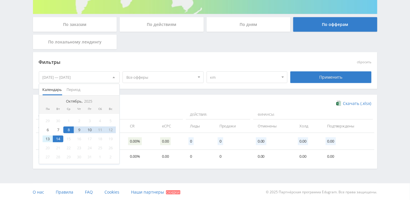
click at [49, 139] on div "13" at bounding box center [48, 139] width 10 height 7
click at [167, 94] on div "Фильтры сбросить 13.10.2025 Календарь Период Октябрь, 2025 Пн Вт Ср Чт Пт Сб Вс…" at bounding box center [205, 73] width 344 height 43
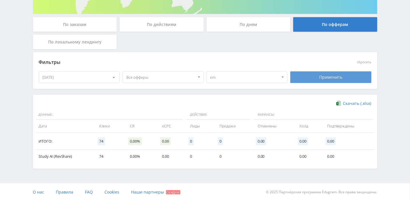
click at [322, 74] on div "Применить" at bounding box center [330, 77] width 81 height 12
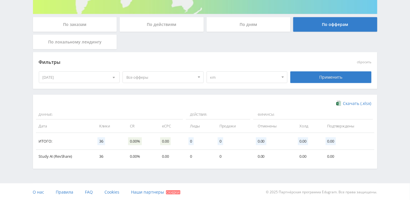
click at [285, 78] on div at bounding box center [282, 77] width 9 height 11
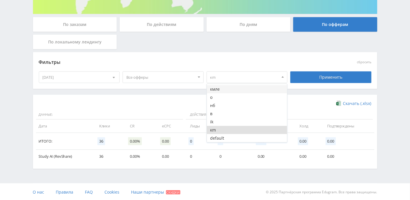
click at [216, 90] on button "кмле" at bounding box center [247, 89] width 80 height 8
click at [213, 130] on button "кm" at bounding box center [247, 130] width 80 height 8
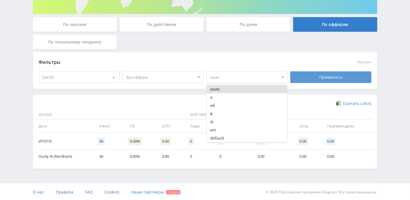
click at [328, 78] on div "Применить" at bounding box center [330, 77] width 81 height 12
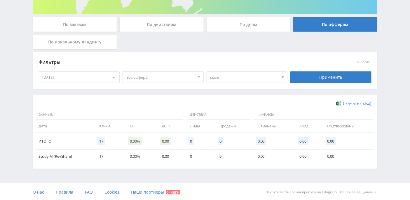
click at [117, 77] on div at bounding box center [113, 77] width 11 height 11
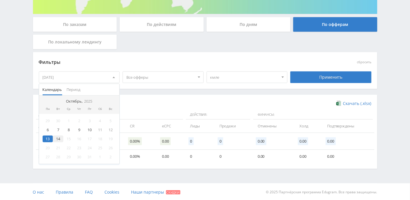
click at [57, 138] on div "14" at bounding box center [58, 139] width 10 height 7
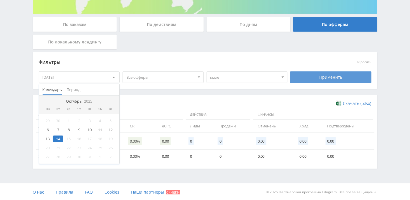
click at [324, 80] on div "Применить" at bounding box center [330, 77] width 81 height 12
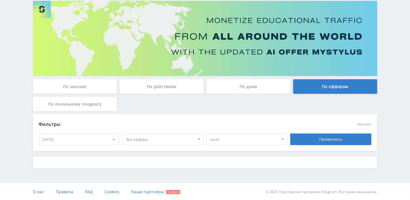
scroll to position [45, 0]
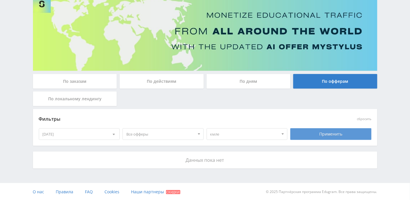
click at [320, 131] on div "Применить" at bounding box center [330, 134] width 81 height 12
click at [111, 134] on div at bounding box center [113, 134] width 11 height 11
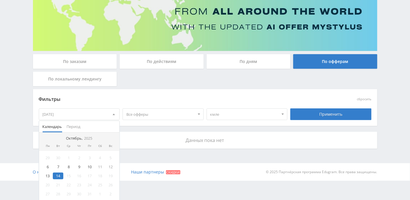
click at [243, 113] on span "кмле" at bounding box center [244, 114] width 68 height 11
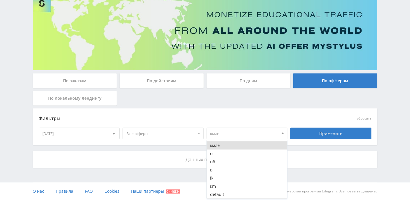
scroll to position [45, 0]
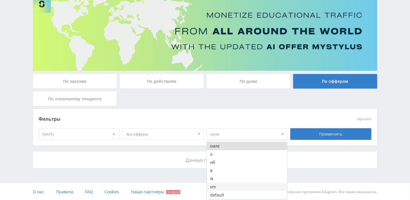
click at [220, 186] on button "кm" at bounding box center [247, 187] width 80 height 8
click at [225, 146] on button "кмле" at bounding box center [247, 146] width 80 height 8
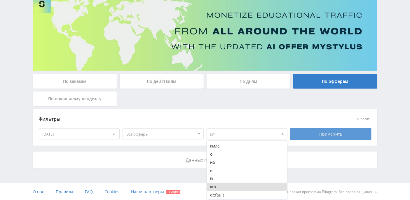
click at [324, 133] on div "Применить" at bounding box center [330, 134] width 81 height 12
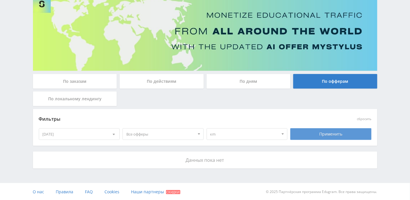
click at [321, 136] on div "Применить" at bounding box center [330, 134] width 81 height 12
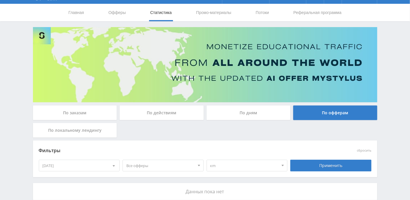
scroll to position [0, 0]
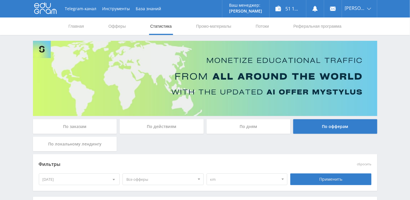
click at [256, 126] on div "По дням" at bounding box center [248, 126] width 84 height 15
click at [0, 0] on input "По дням" at bounding box center [0, 0] width 0 height 0
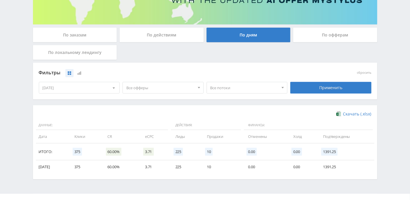
scroll to position [102, 0]
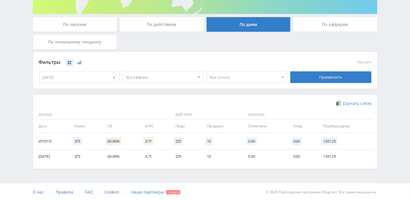
click at [83, 64] on button at bounding box center [79, 63] width 8 height 8
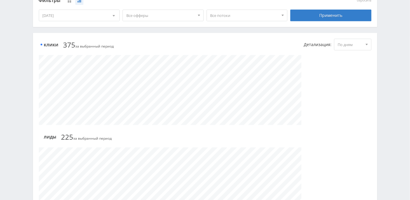
scroll to position [20, 0]
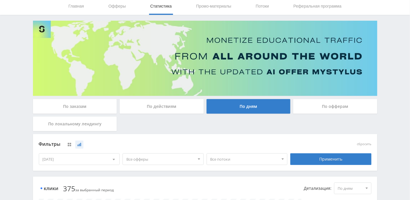
click at [115, 157] on div at bounding box center [113, 159] width 11 height 11
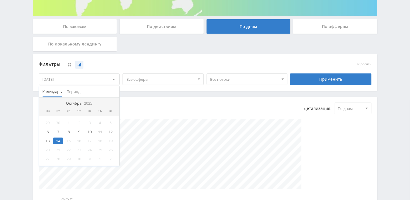
scroll to position [137, 0]
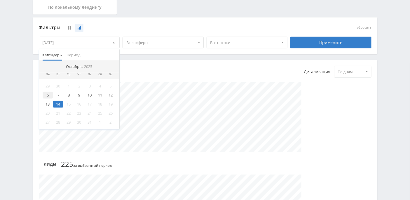
click at [47, 92] on div "6" at bounding box center [48, 95] width 10 height 7
click at [58, 102] on div "14" at bounding box center [58, 104] width 10 height 7
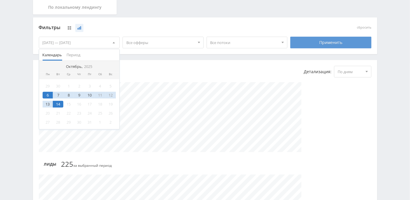
click at [327, 44] on div "Применить" at bounding box center [330, 43] width 81 height 12
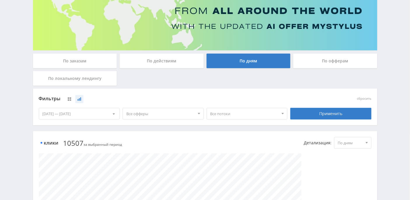
scroll to position [0, 0]
